Goal: Book appointment/travel/reservation

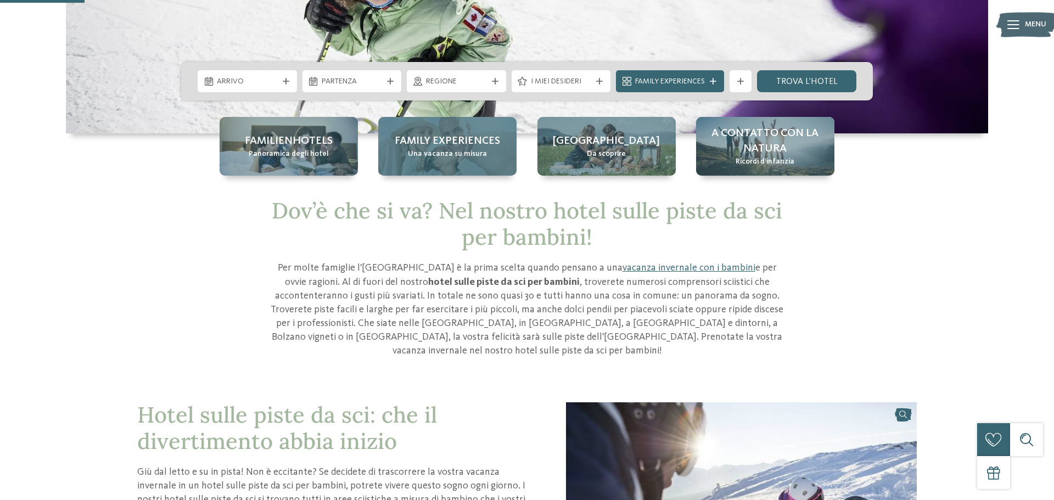
scroll to position [220, 0]
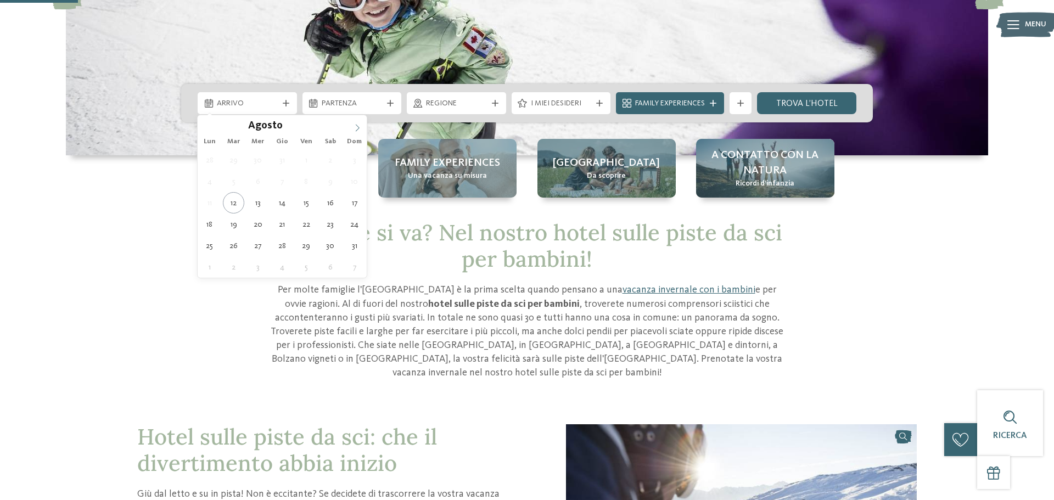
click at [360, 128] on icon at bounding box center [358, 128] width 8 height 8
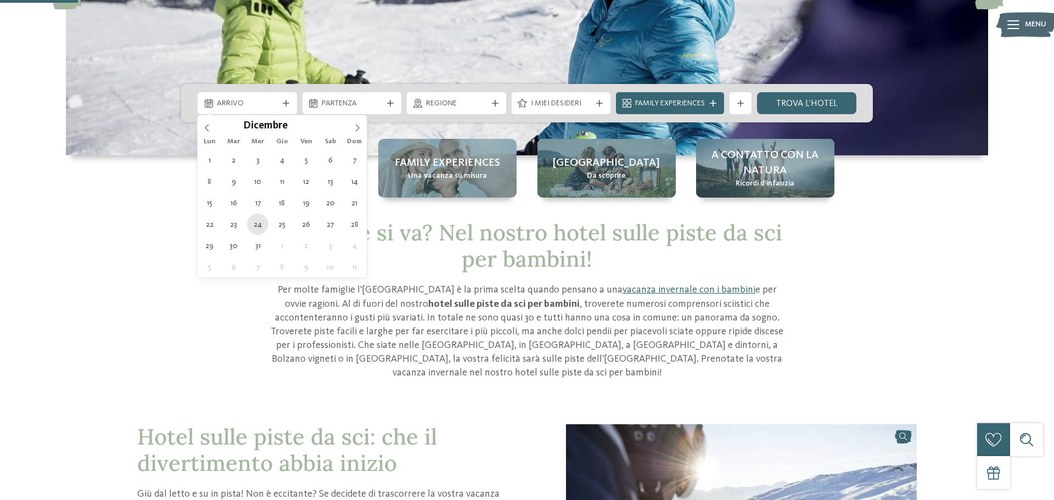
type div "[DATE]"
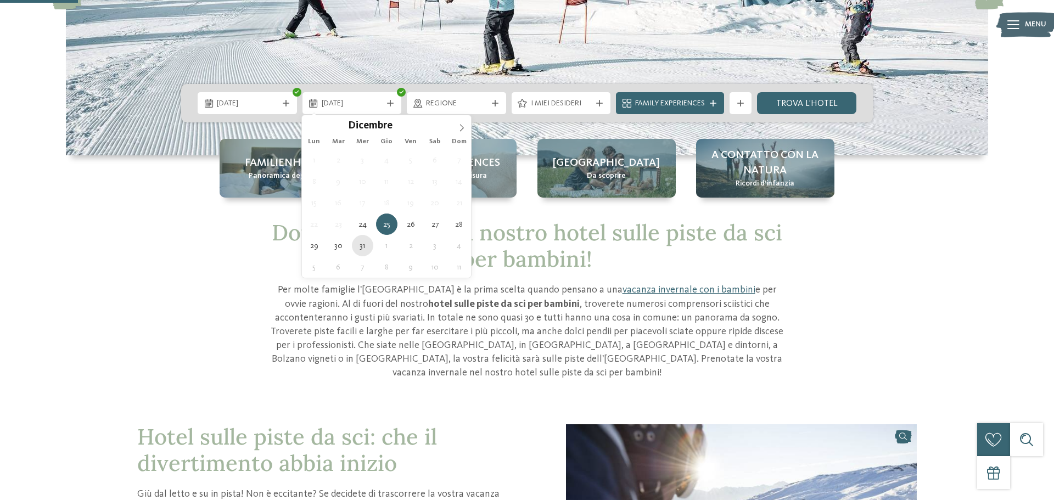
type div "[DATE]"
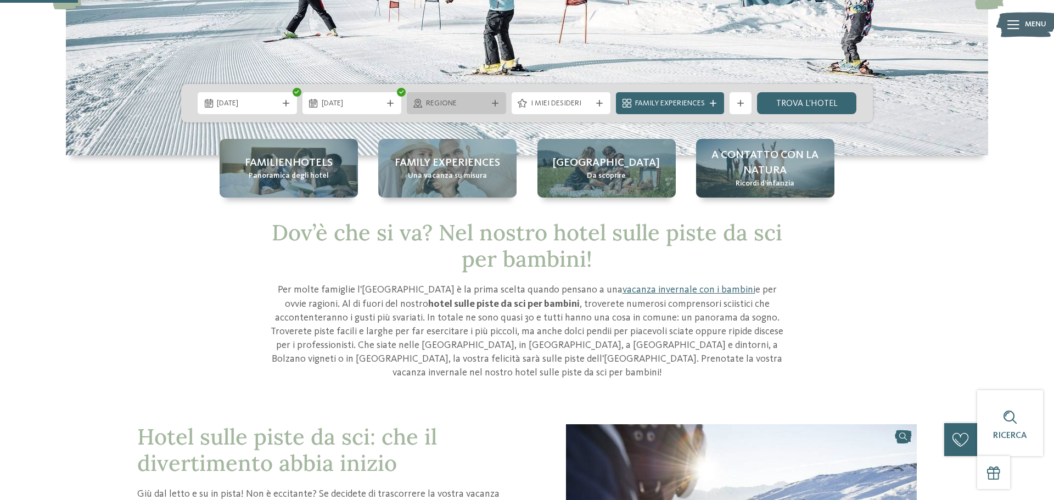
click at [499, 110] on div "Regione" at bounding box center [456, 103] width 99 height 22
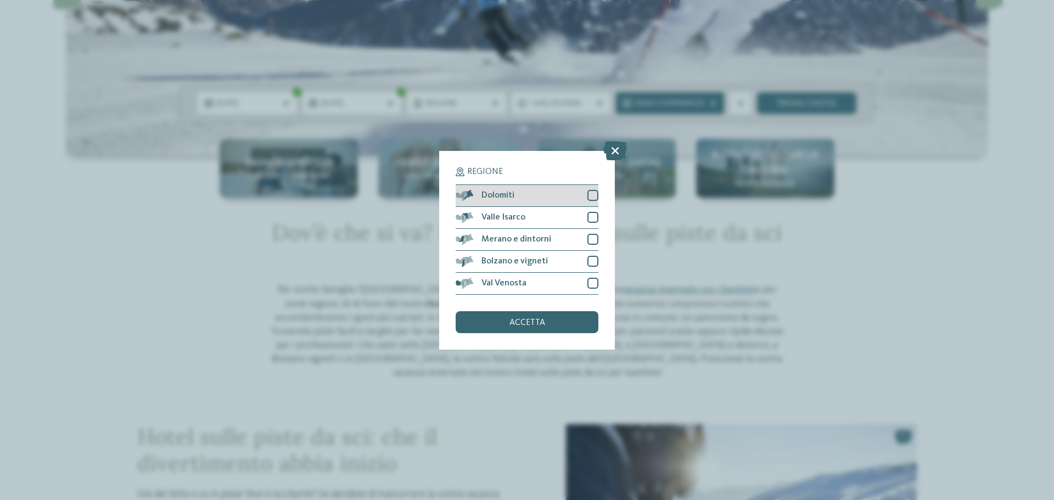
click at [585, 196] on div "Dolomiti" at bounding box center [527, 196] width 143 height 22
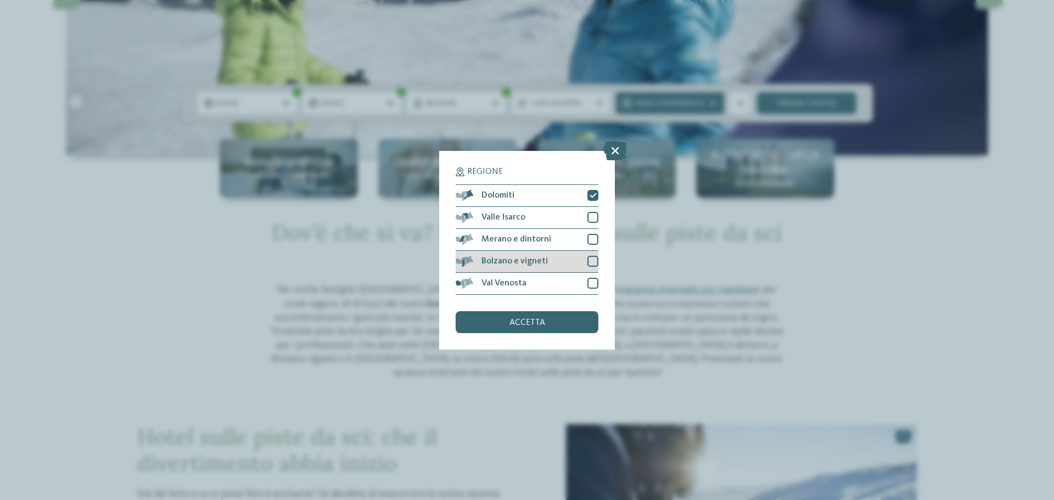
click at [578, 264] on div "Bolzano e vigneti" at bounding box center [527, 262] width 143 height 22
click at [556, 321] on div "accetta" at bounding box center [527, 322] width 143 height 22
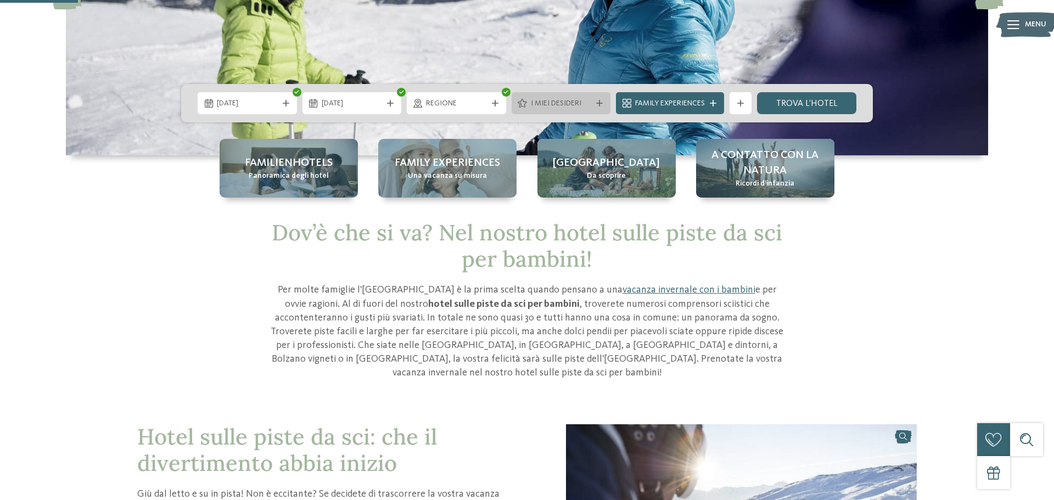
click at [594, 106] on div at bounding box center [599, 103] width 11 height 7
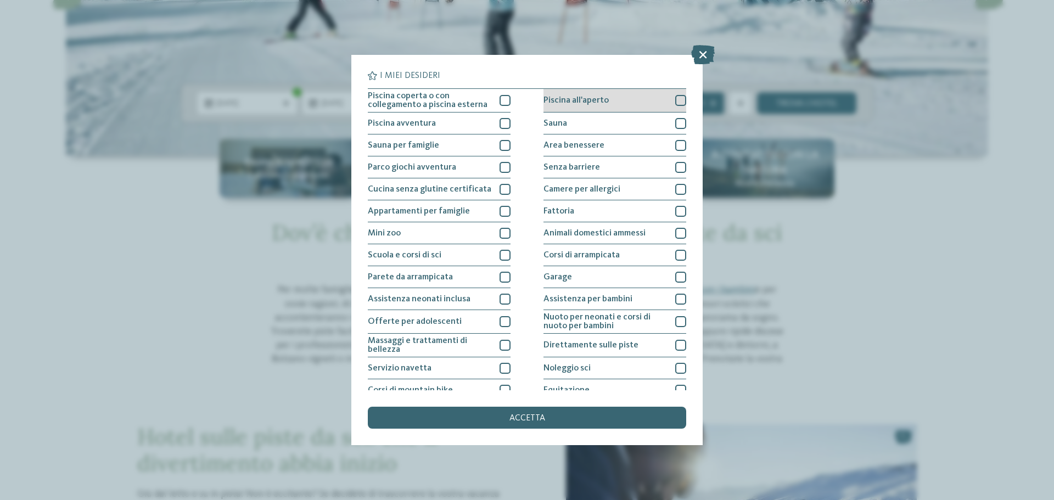
click at [677, 102] on div at bounding box center [680, 100] width 11 height 11
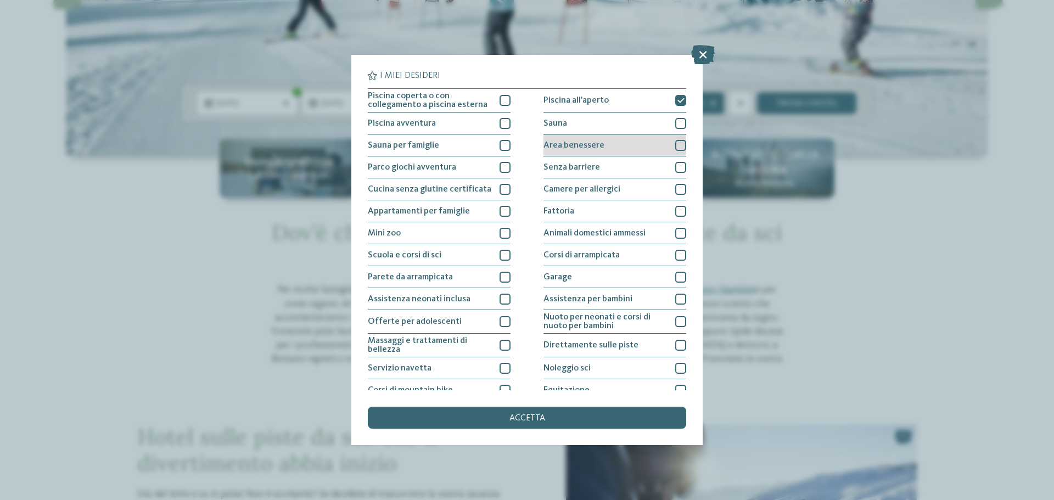
click at [665, 146] on div "Area benessere" at bounding box center [615, 146] width 143 height 22
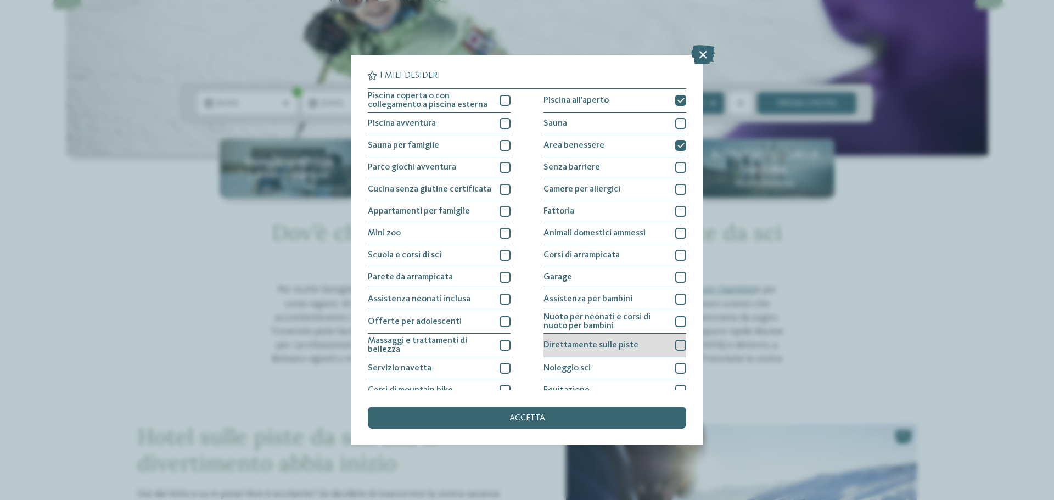
click at [567, 345] on span "Direttamente sulle piste" at bounding box center [591, 345] width 95 height 9
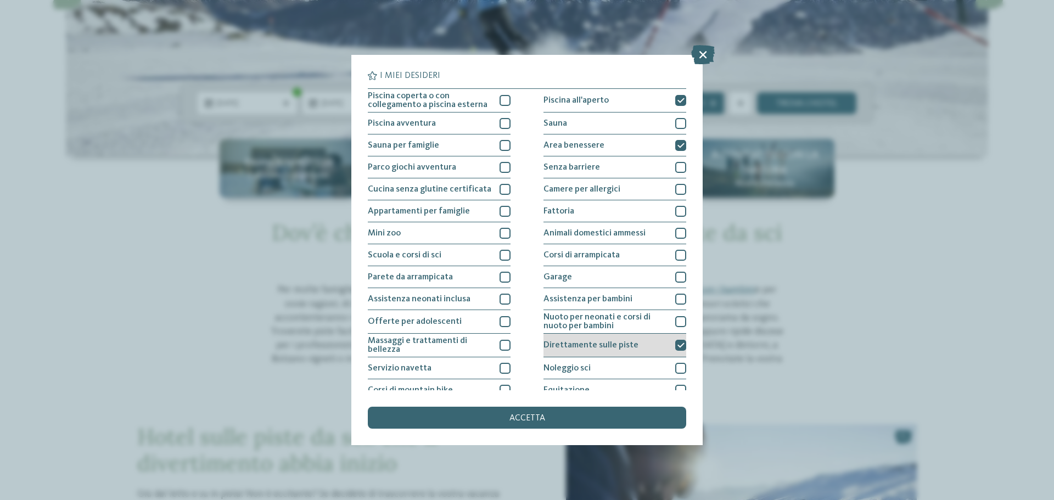
scroll to position [22, 0]
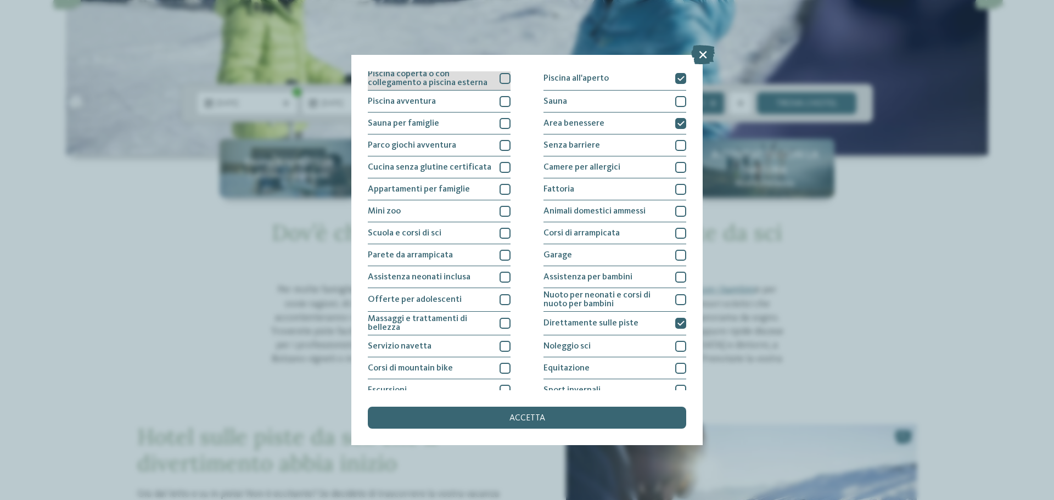
click at [500, 77] on div at bounding box center [505, 78] width 11 height 11
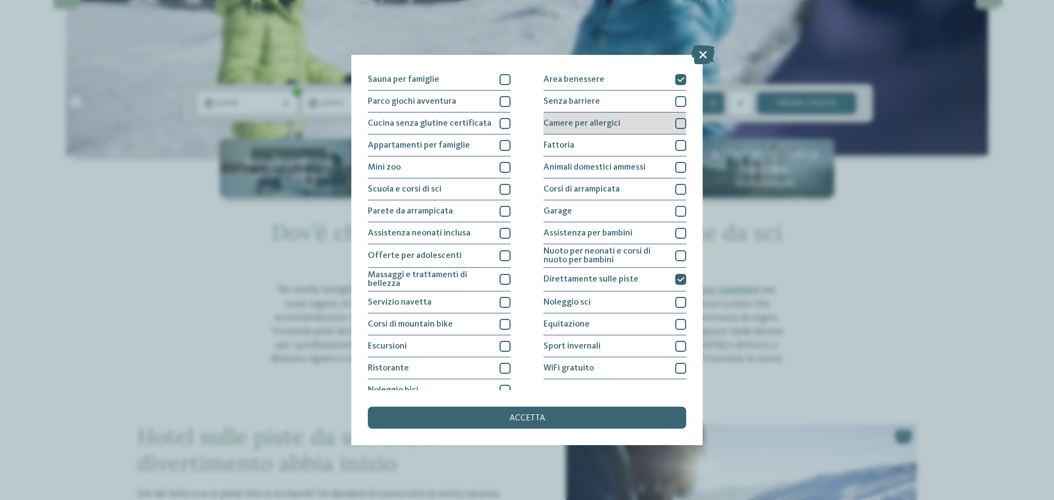
scroll to position [77, 0]
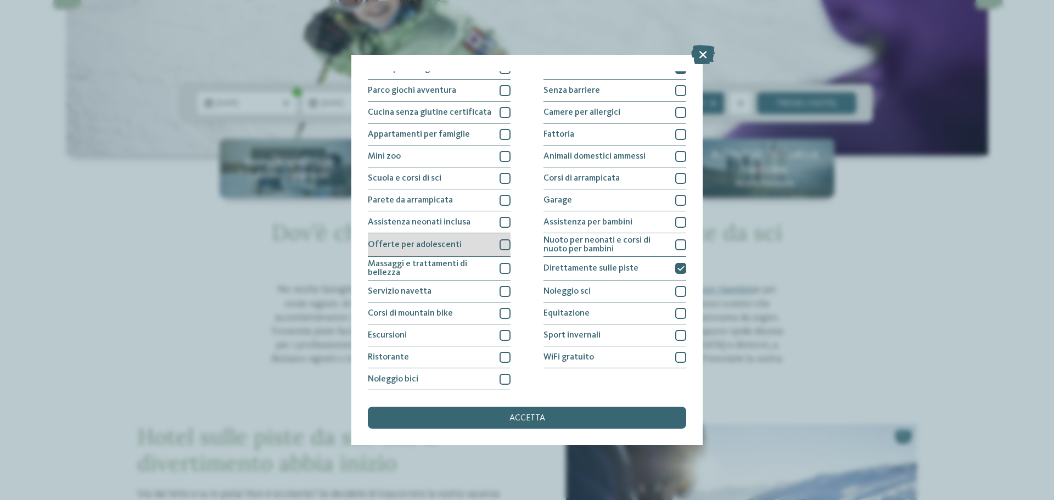
click at [489, 243] on div "Offerte per adolescenti" at bounding box center [439, 245] width 143 height 24
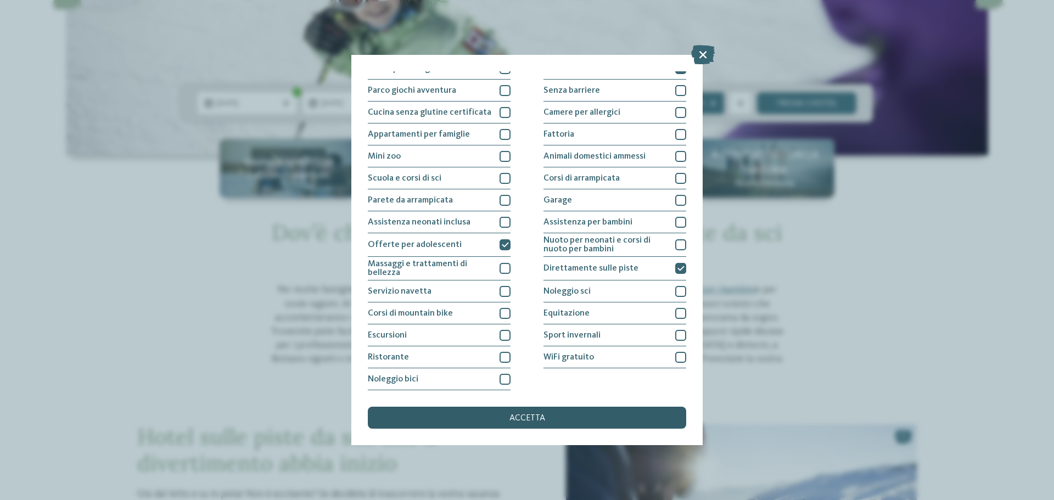
click at [577, 410] on div "accetta" at bounding box center [527, 418] width 318 height 22
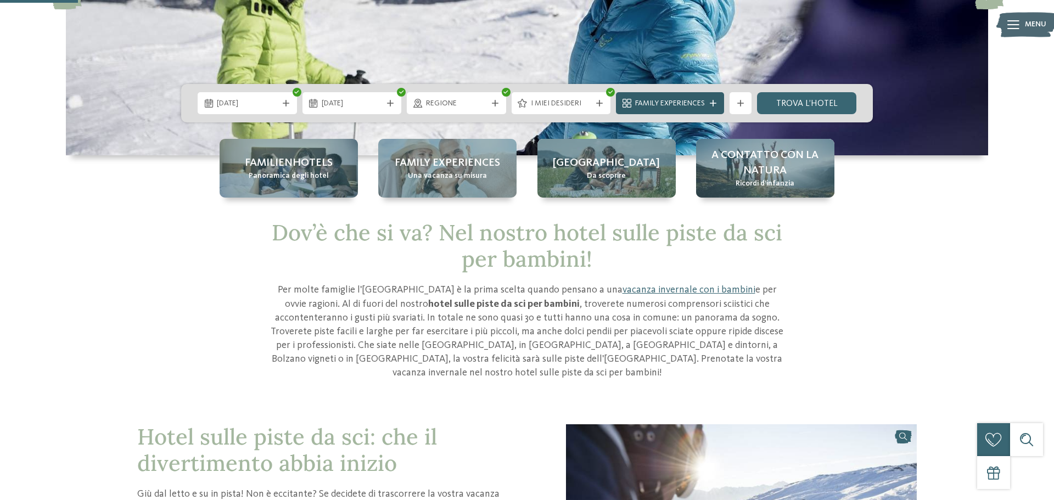
click at [683, 96] on div "Family Experiences" at bounding box center [670, 103] width 108 height 22
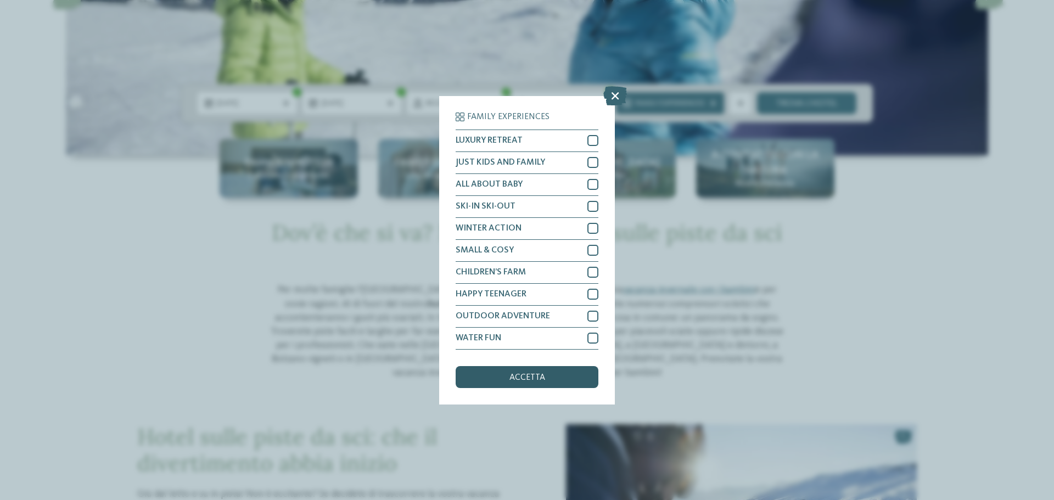
click at [555, 376] on div "accetta" at bounding box center [527, 377] width 143 height 22
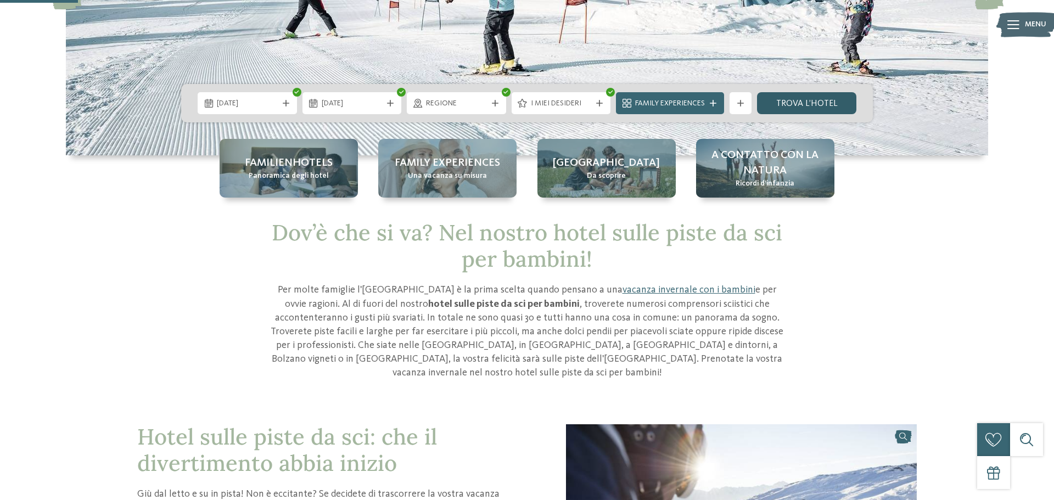
click at [823, 100] on link "trova l’hotel" at bounding box center [806, 103] width 99 height 22
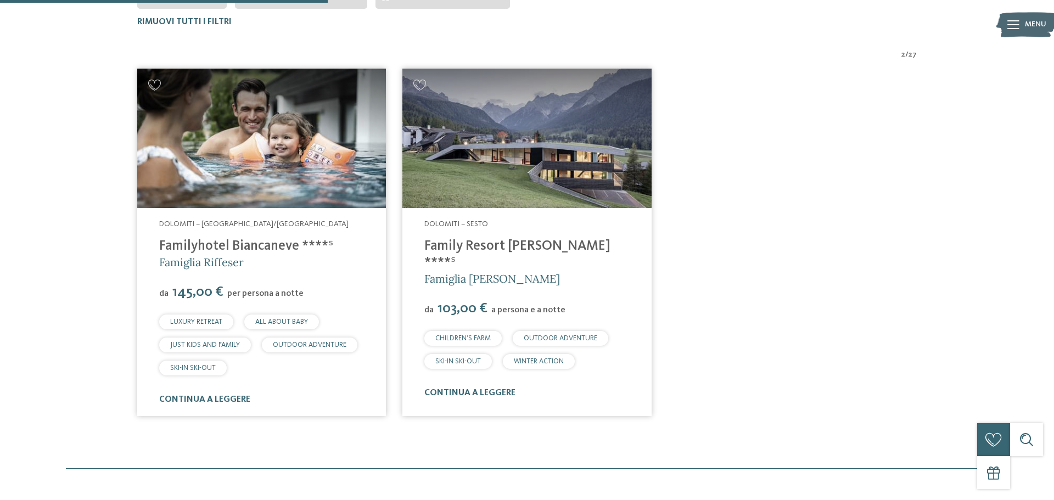
scroll to position [388, 0]
click at [217, 399] on link "continua a leggere" at bounding box center [204, 399] width 91 height 9
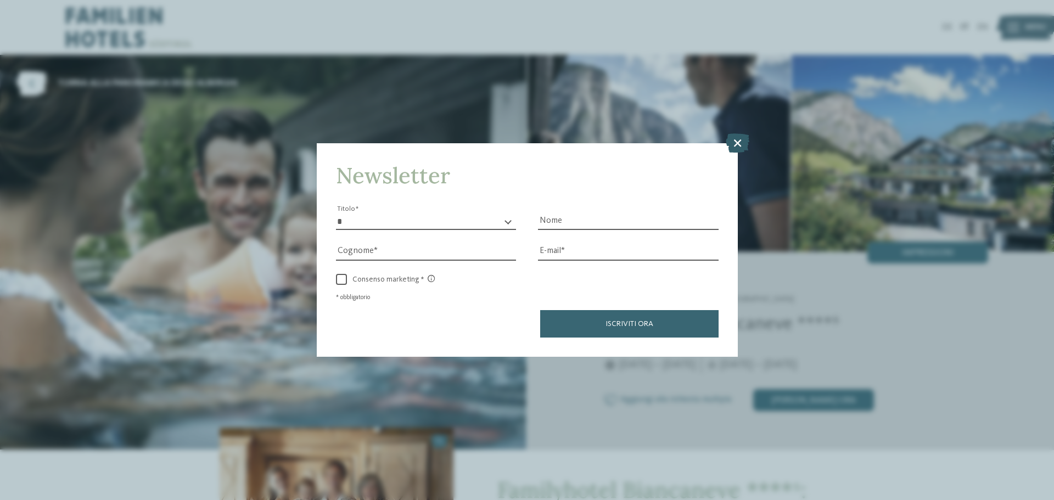
click at [735, 143] on icon at bounding box center [738, 142] width 24 height 19
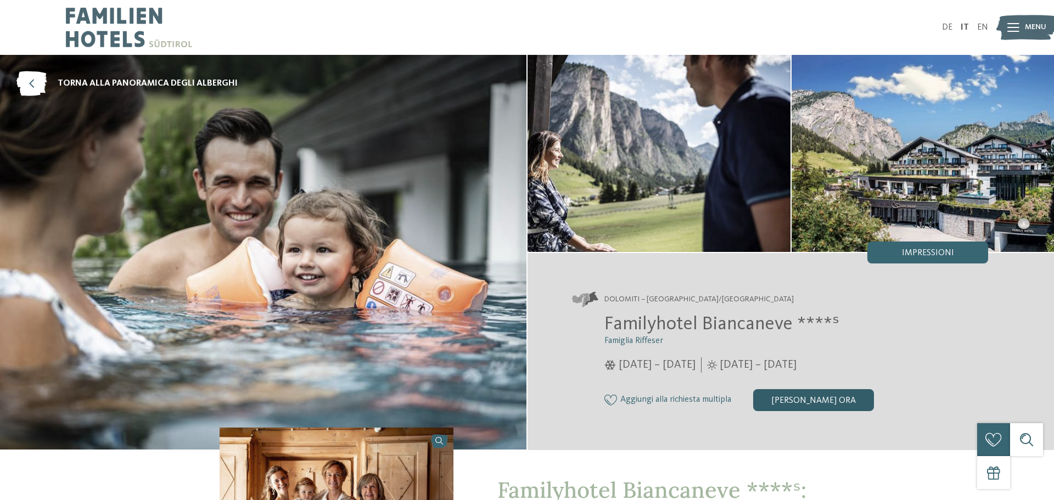
click at [838, 408] on div "[PERSON_NAME] ora" at bounding box center [813, 400] width 121 height 22
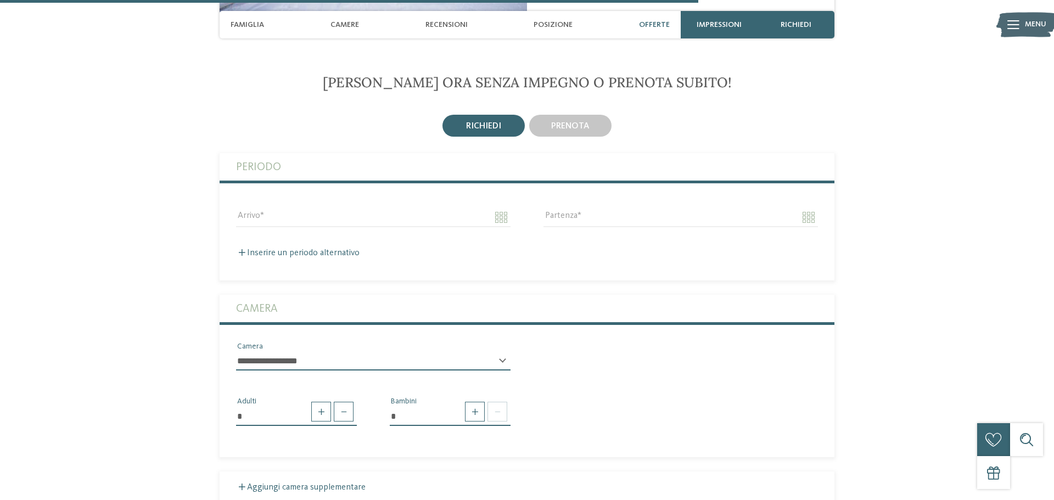
scroll to position [2010, 0]
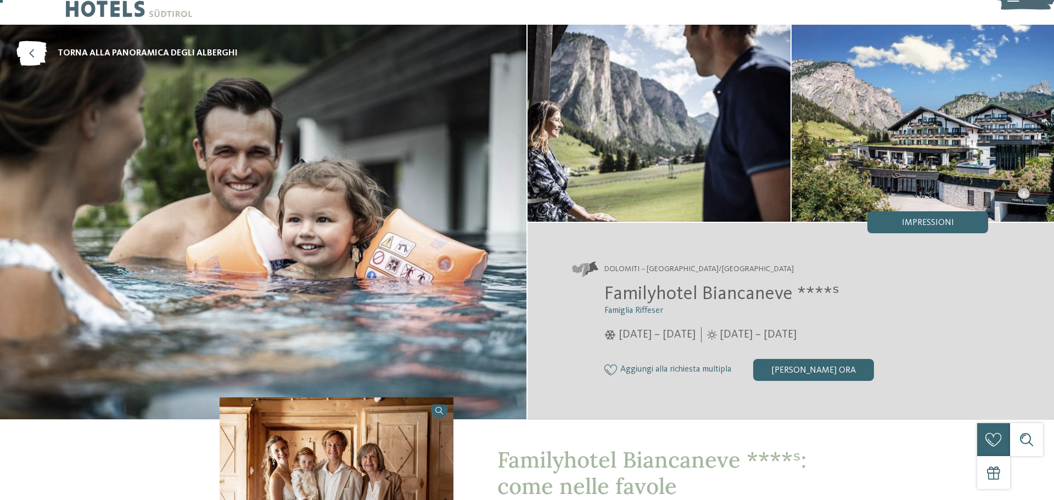
scroll to position [0, 0]
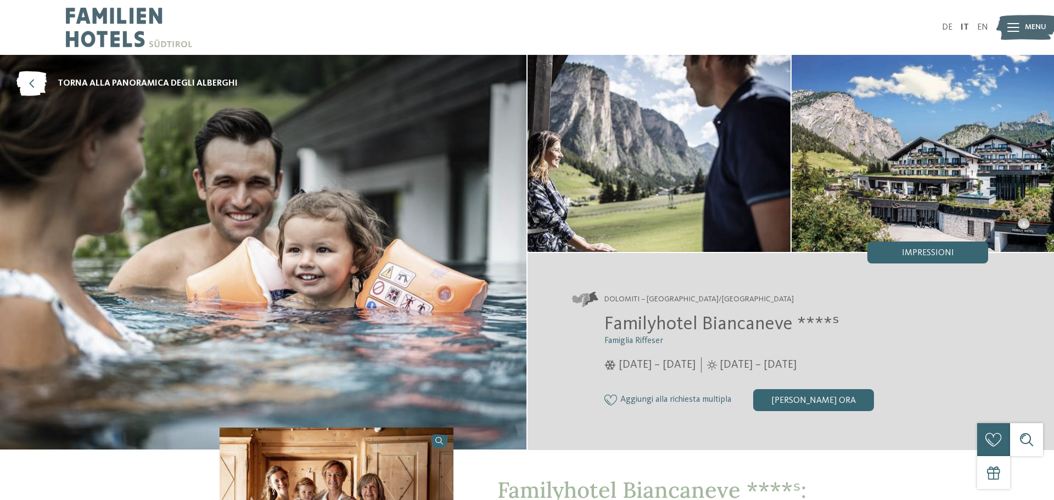
click at [690, 401] on span "Aggiungi alla richiesta multipla" at bounding box center [675, 400] width 111 height 10
